Goal: Transaction & Acquisition: Download file/media

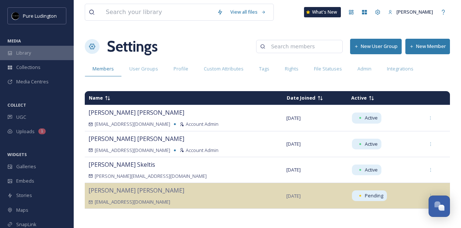
click at [41, 48] on div "Library" at bounding box center [37, 53] width 74 height 14
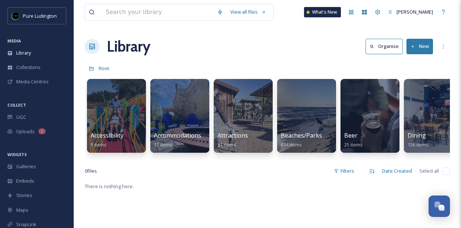
click at [320, 58] on div "View all files What's New Kristen Smith Library Organise New Root Your Selectio…" at bounding box center [267, 205] width 387 height 410
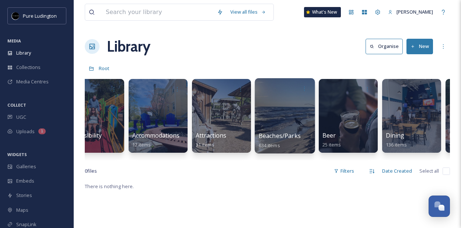
scroll to position [0, 22]
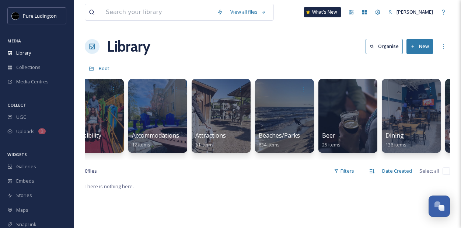
click at [318, 51] on div "Library Organise New" at bounding box center [267, 46] width 365 height 22
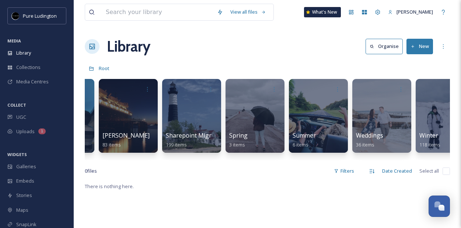
scroll to position [0, 1283]
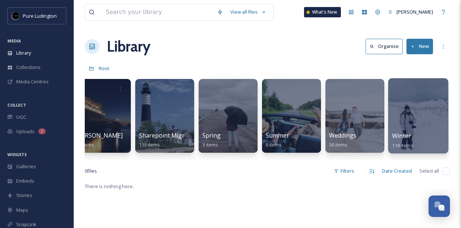
click at [407, 107] on div at bounding box center [418, 115] width 60 height 75
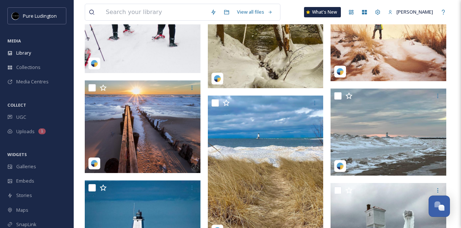
scroll to position [3326, 0]
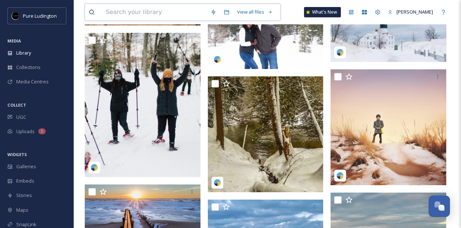
click at [152, 7] on input at bounding box center [154, 12] width 105 height 16
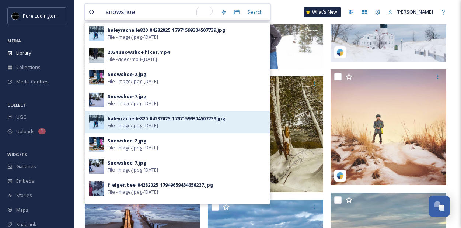
type input "snowshoe"
click at [132, 114] on div "haleyrachelle820_04282025_17971599304507739.jpg File - image/jpeg - May 12 2025" at bounding box center [178, 122] width 184 height 22
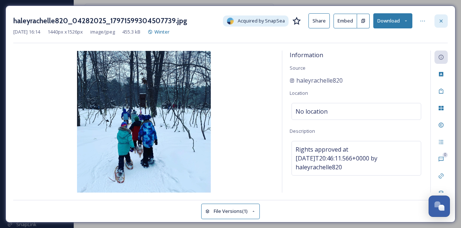
click at [444, 20] on div at bounding box center [441, 20] width 13 height 13
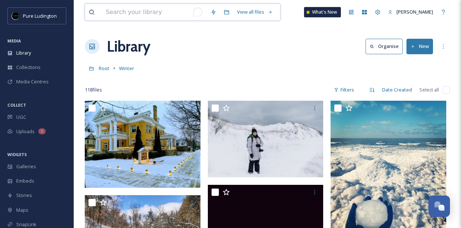
click at [154, 8] on input "To enrich screen reader interactions, please activate Accessibility in Grammarl…" at bounding box center [154, 12] width 105 height 16
type input "snowshoe"
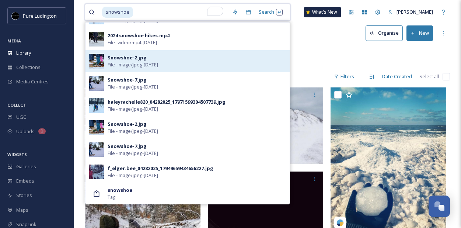
scroll to position [14, 0]
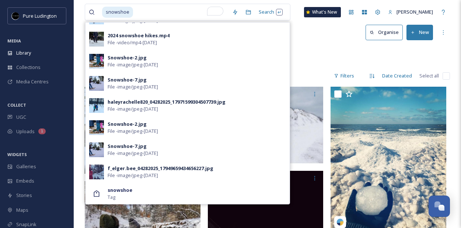
click at [139, 143] on div "Snowshoe-7.jpg" at bounding box center [127, 146] width 39 height 7
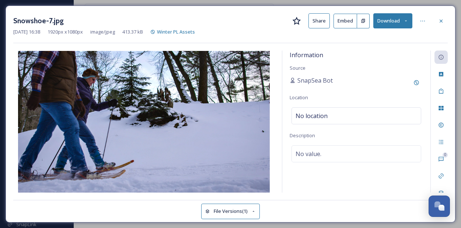
click at [394, 23] on button "Download" at bounding box center [392, 20] width 39 height 15
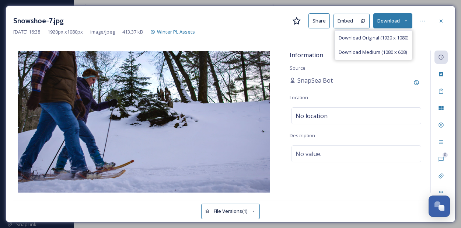
click at [386, 46] on div "Download Medium (1080 x 608)" at bounding box center [373, 52] width 77 height 14
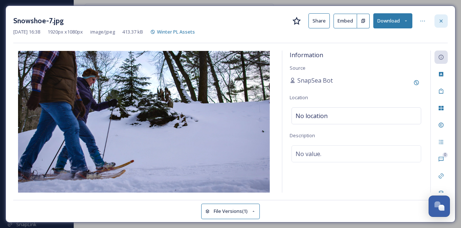
click at [440, 21] on icon at bounding box center [441, 21] width 6 height 6
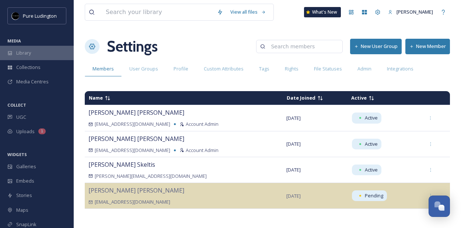
click at [54, 49] on div "Library" at bounding box center [37, 53] width 74 height 14
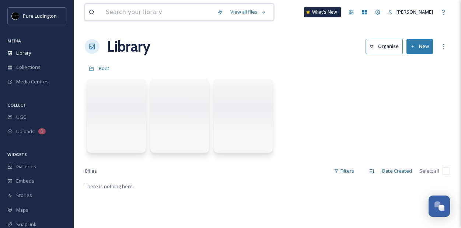
click at [133, 15] on input at bounding box center [157, 12] width 111 height 16
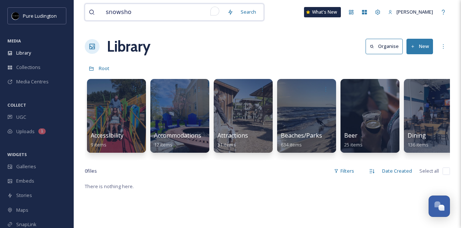
type input "snowshoe"
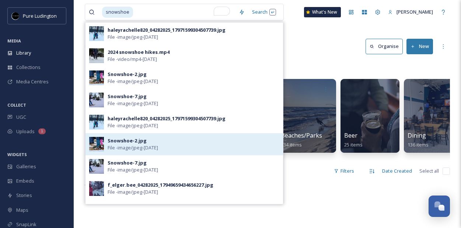
click at [138, 135] on div "Snowshoe-2.jpg File - image/jpeg - [DATE]" at bounding box center [185, 144] width 198 height 22
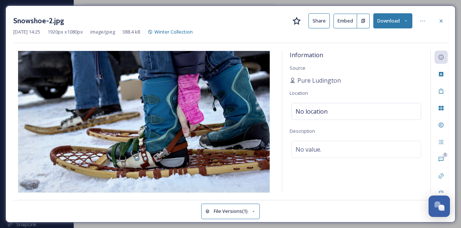
click at [392, 25] on button "Download" at bounding box center [392, 20] width 39 height 15
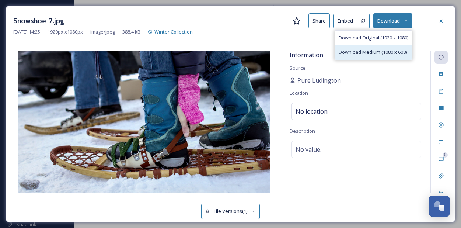
click at [379, 47] on div "Download Medium (1080 x 608)" at bounding box center [373, 52] width 77 height 14
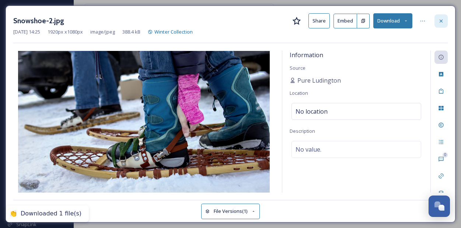
click at [441, 18] on icon at bounding box center [441, 21] width 6 height 6
